Goal: Task Accomplishment & Management: Manage account settings

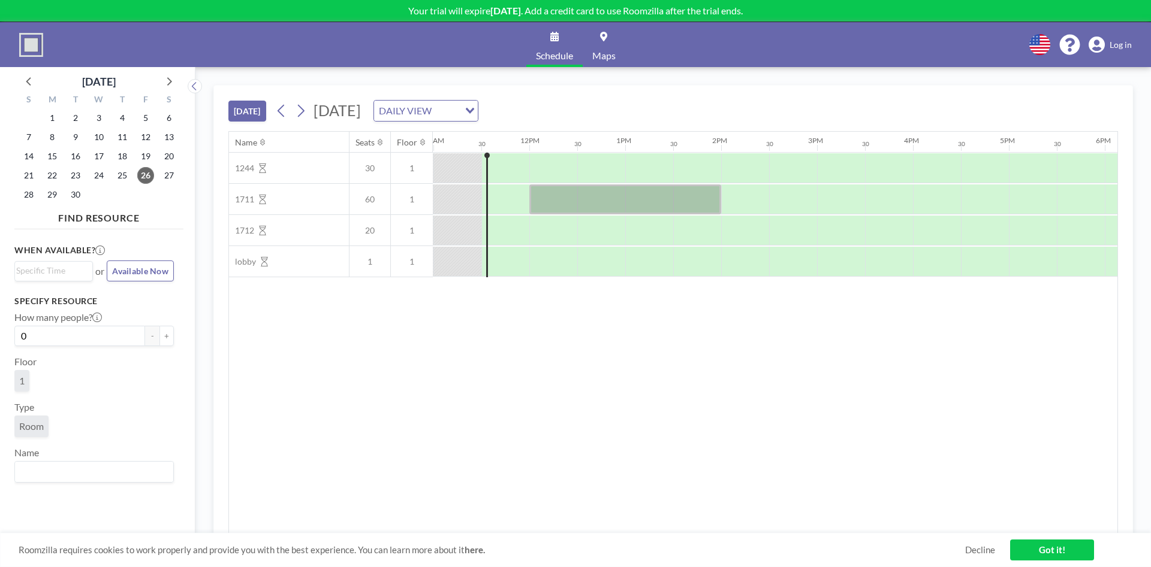
scroll to position [0, 1055]
click at [1112, 46] on span "Log in" at bounding box center [1120, 45] width 22 height 11
click at [1114, 52] on link "Log in" at bounding box center [1109, 45] width 43 height 17
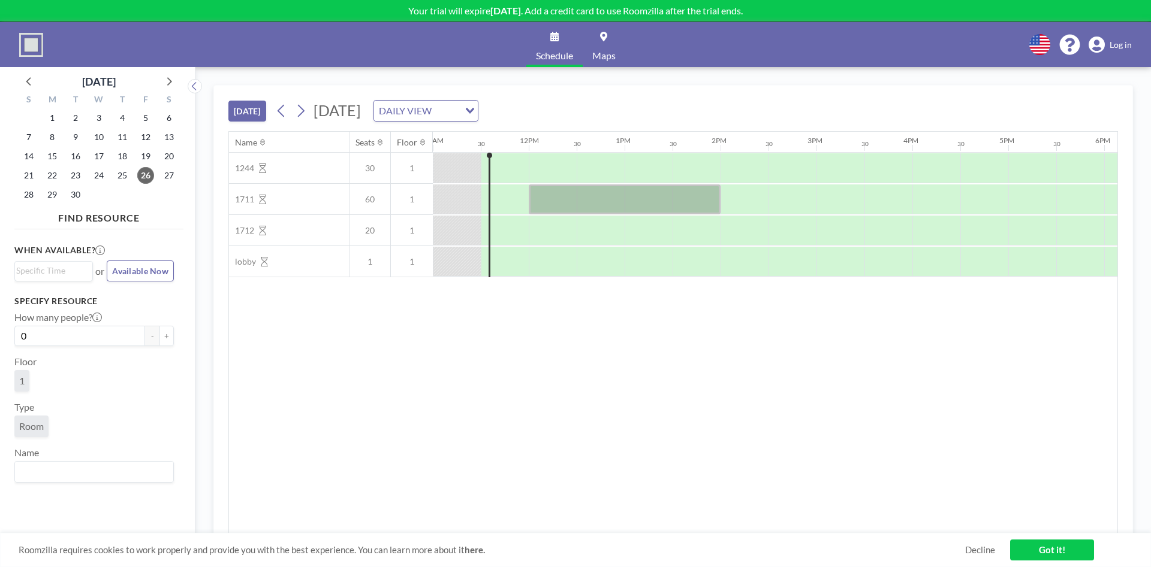
click at [1129, 38] on link "Log in" at bounding box center [1109, 45] width 43 height 17
